Goal: Information Seeking & Learning: Compare options

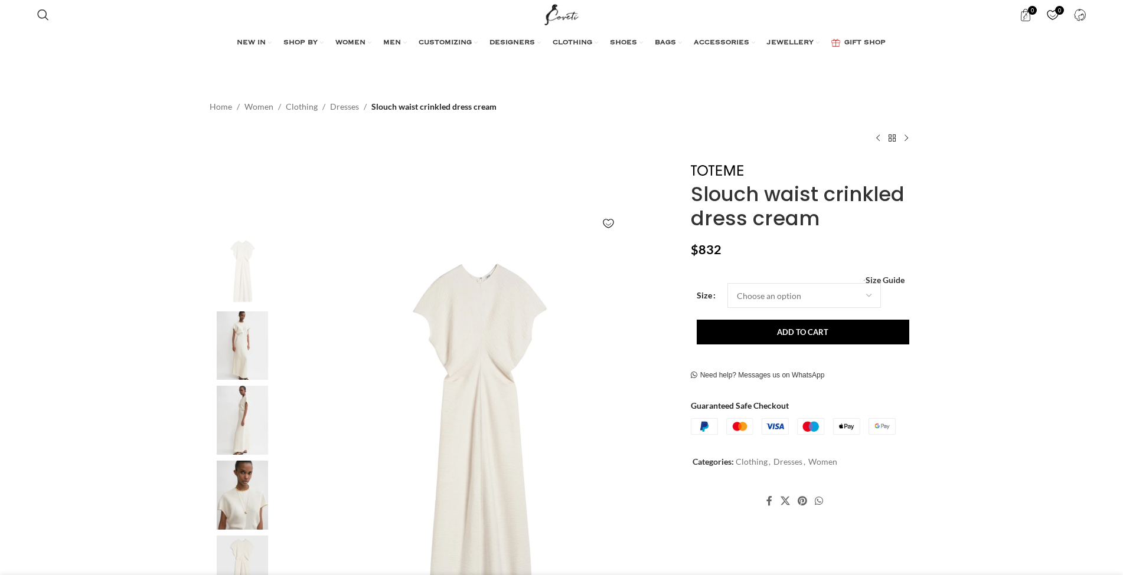
click at [238, 357] on img at bounding box center [243, 346] width 72 height 69
click at [246, 505] on img at bounding box center [243, 495] width 72 height 69
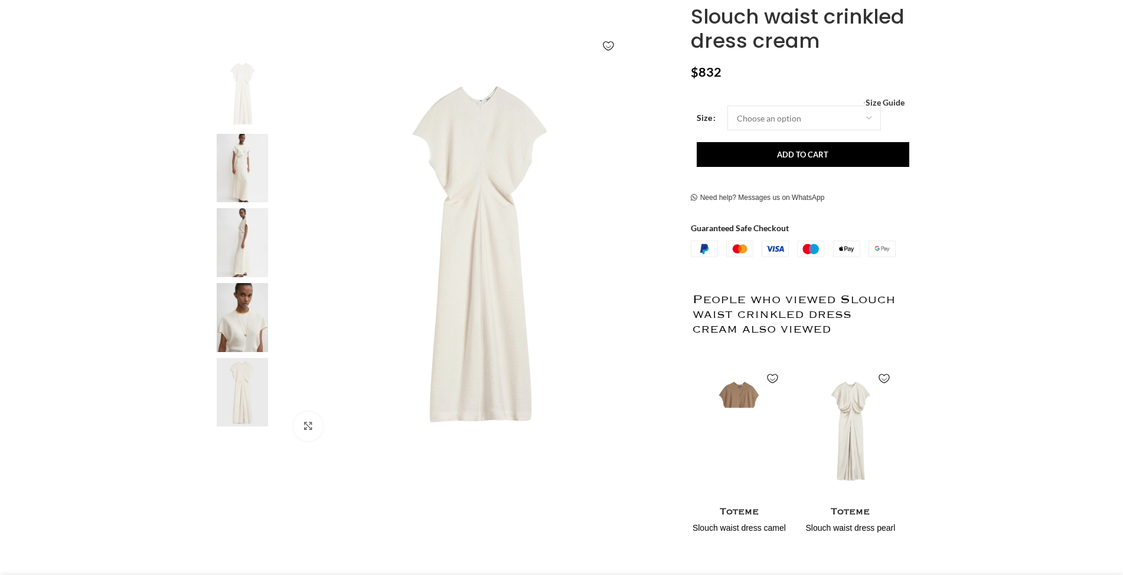
scroll to position [191, 0]
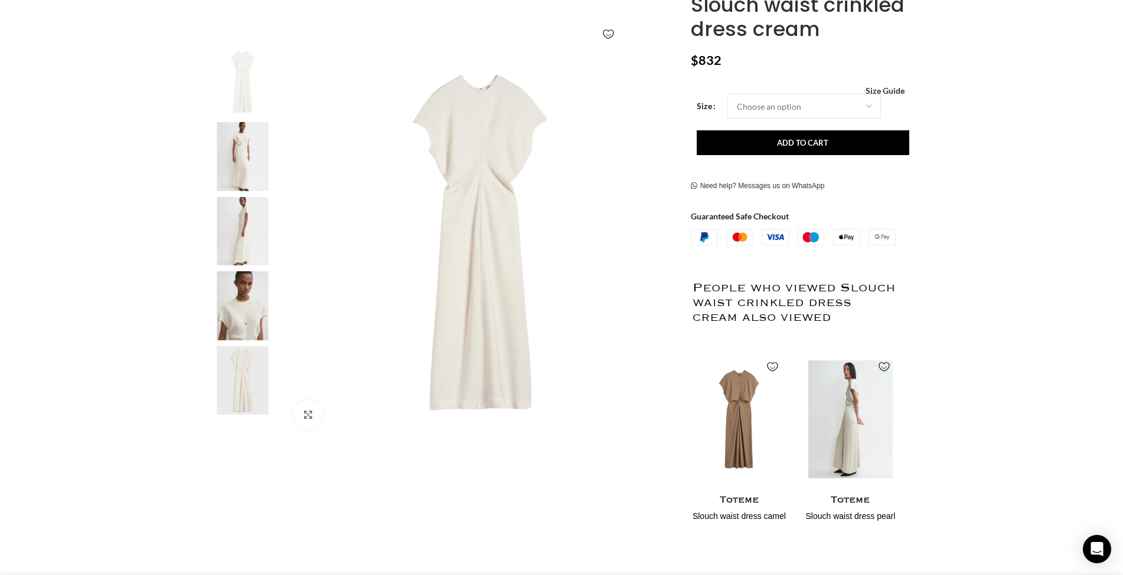
click at [872, 433] on img "2 / 2" at bounding box center [850, 419] width 96 height 146
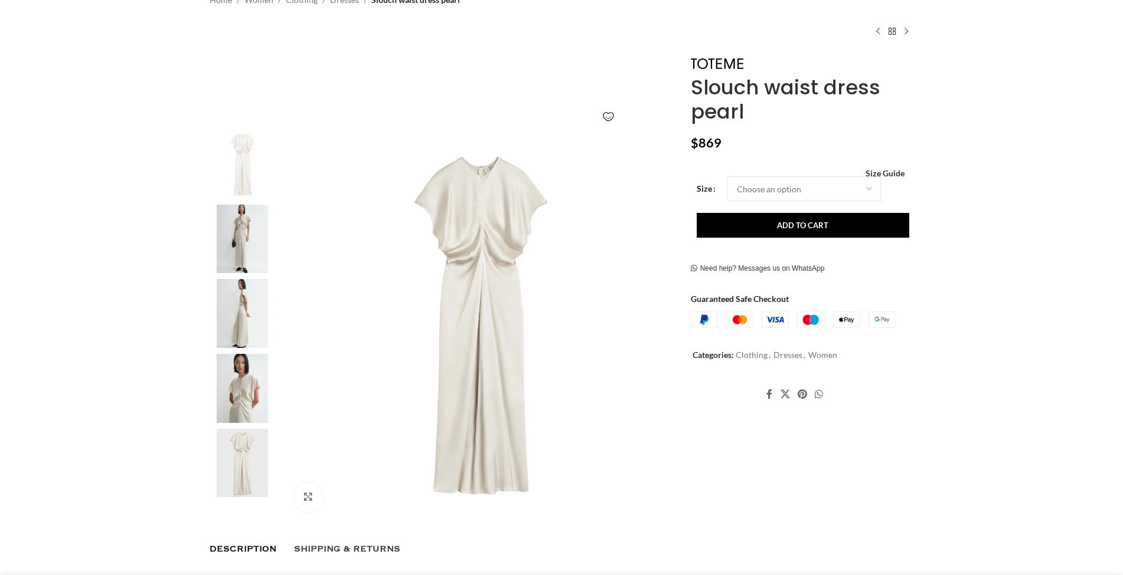
scroll to position [123, 0]
